Goal: Task Accomplishment & Management: Use online tool/utility

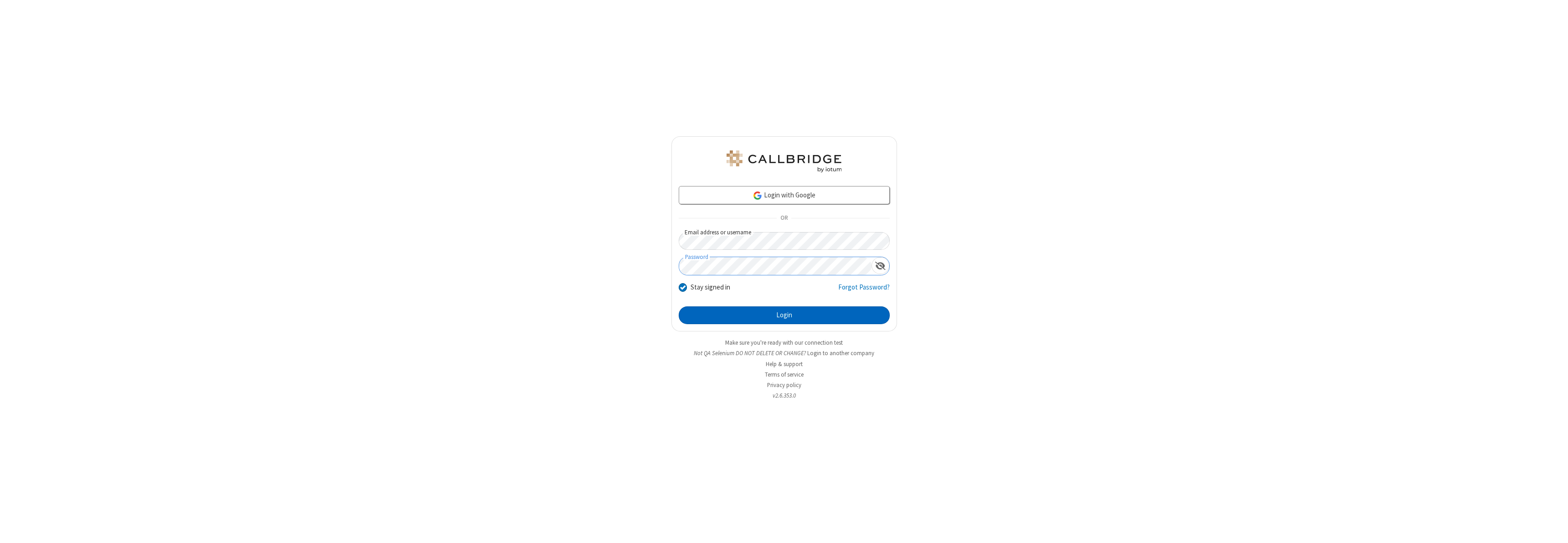
click at [784, 315] on button "Login" at bounding box center [784, 315] width 211 height 18
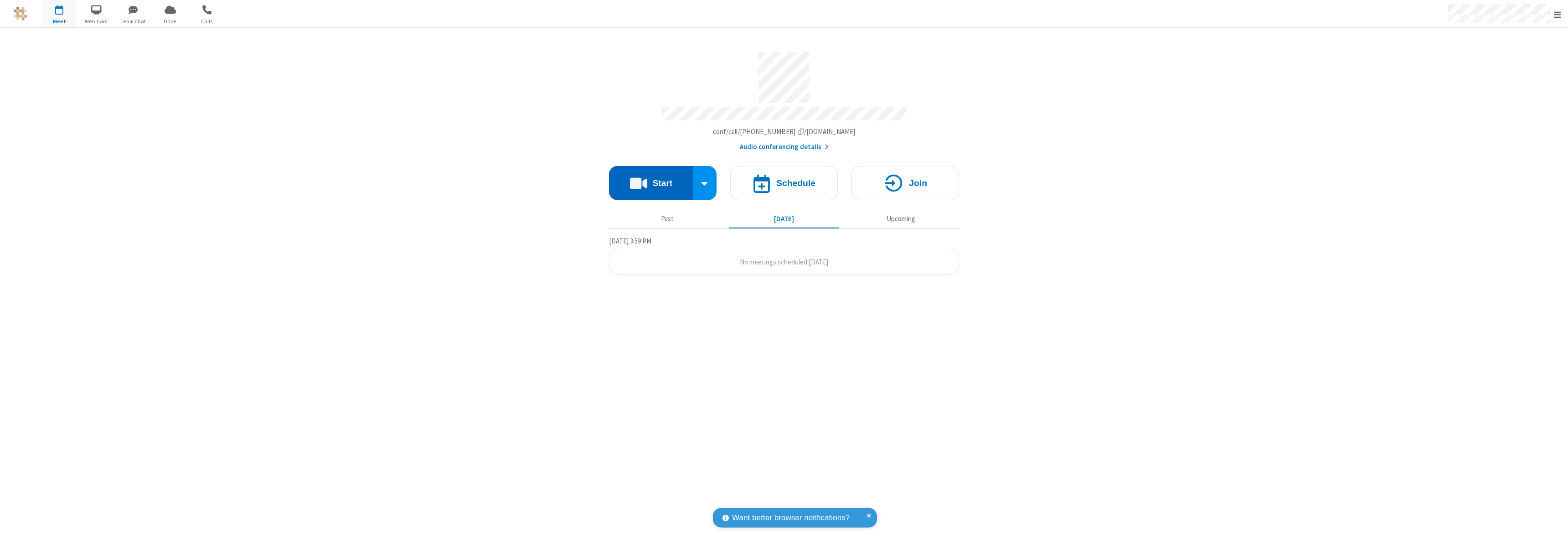
click at [651, 179] on button "Start" at bounding box center [651, 183] width 85 height 34
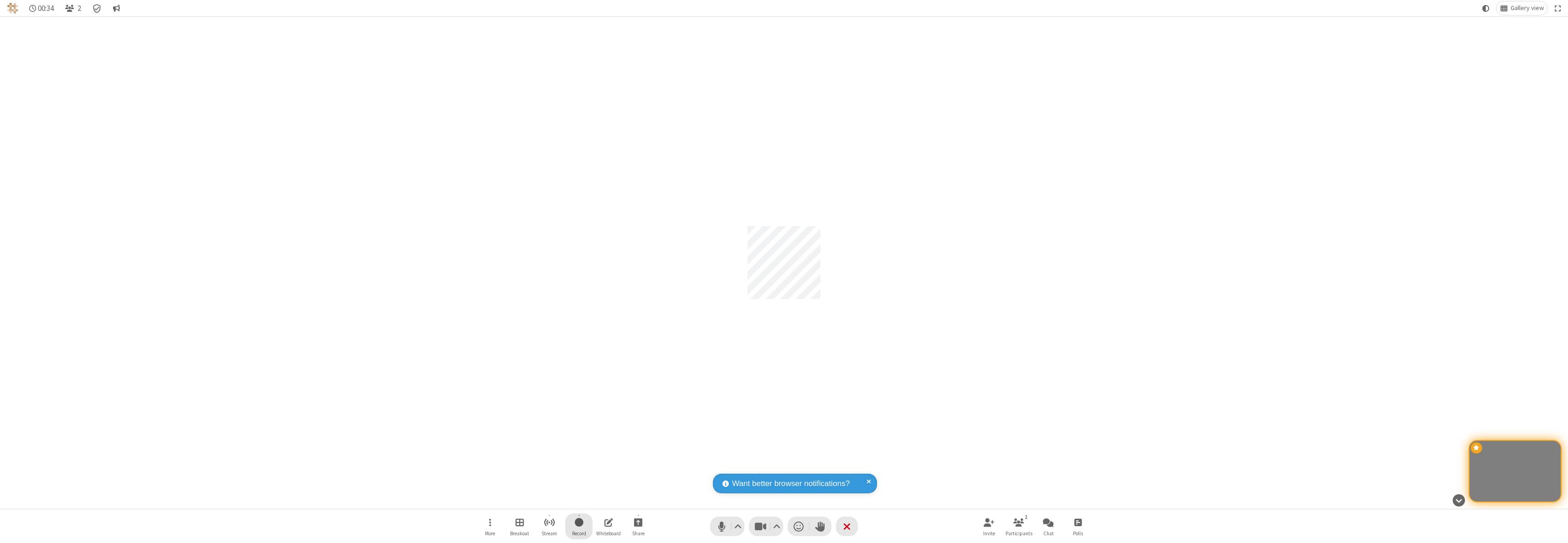
click at [579, 526] on span "Start recording" at bounding box center [579, 522] width 9 height 12
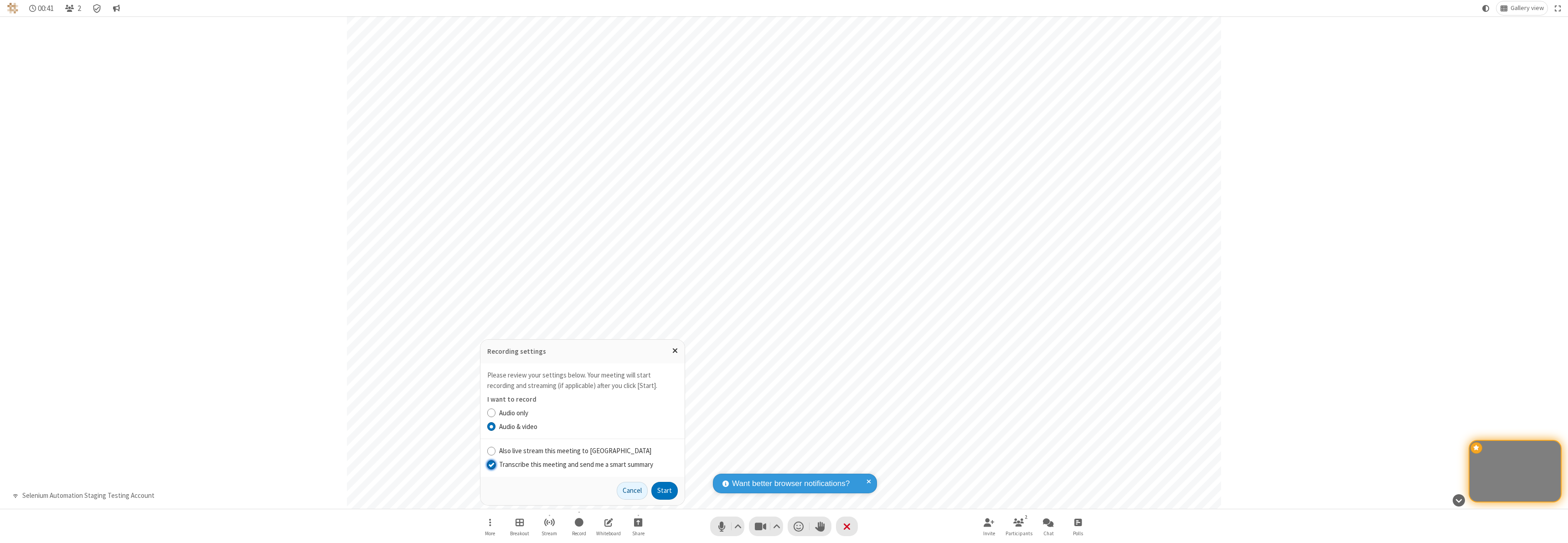
click at [491, 464] on input "Transcribe this meeting and send me a smart summary" at bounding box center [492, 464] width 9 height 10
click at [588, 426] on label "Audio & video" at bounding box center [589, 427] width 179 height 10
click at [496, 426] on input "Audio & video" at bounding box center [492, 427] width 9 height 10
click at [665, 491] on button "Start" at bounding box center [664, 491] width 26 height 18
